Goal: Task Accomplishment & Management: Use online tool/utility

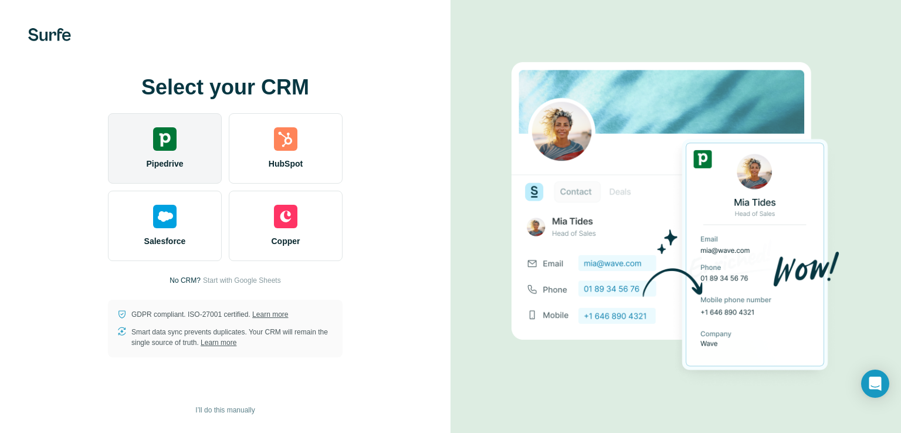
click at [181, 158] on span "Pipedrive" at bounding box center [164, 164] width 37 height 12
